Goal: Task Accomplishment & Management: Manage account settings

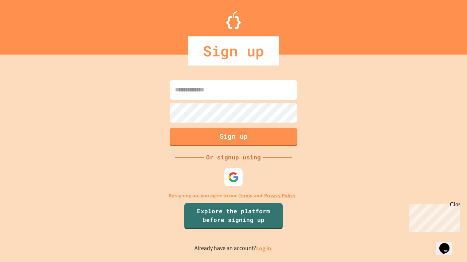
click at [265, 249] on link "Log in." at bounding box center [264, 249] width 17 height 8
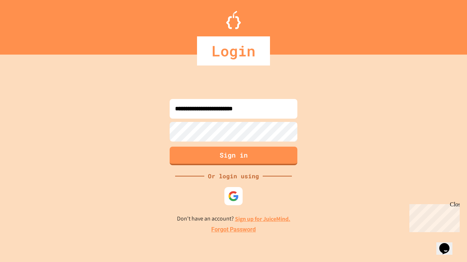
type input "**********"
